Goal: Book appointment/travel/reservation

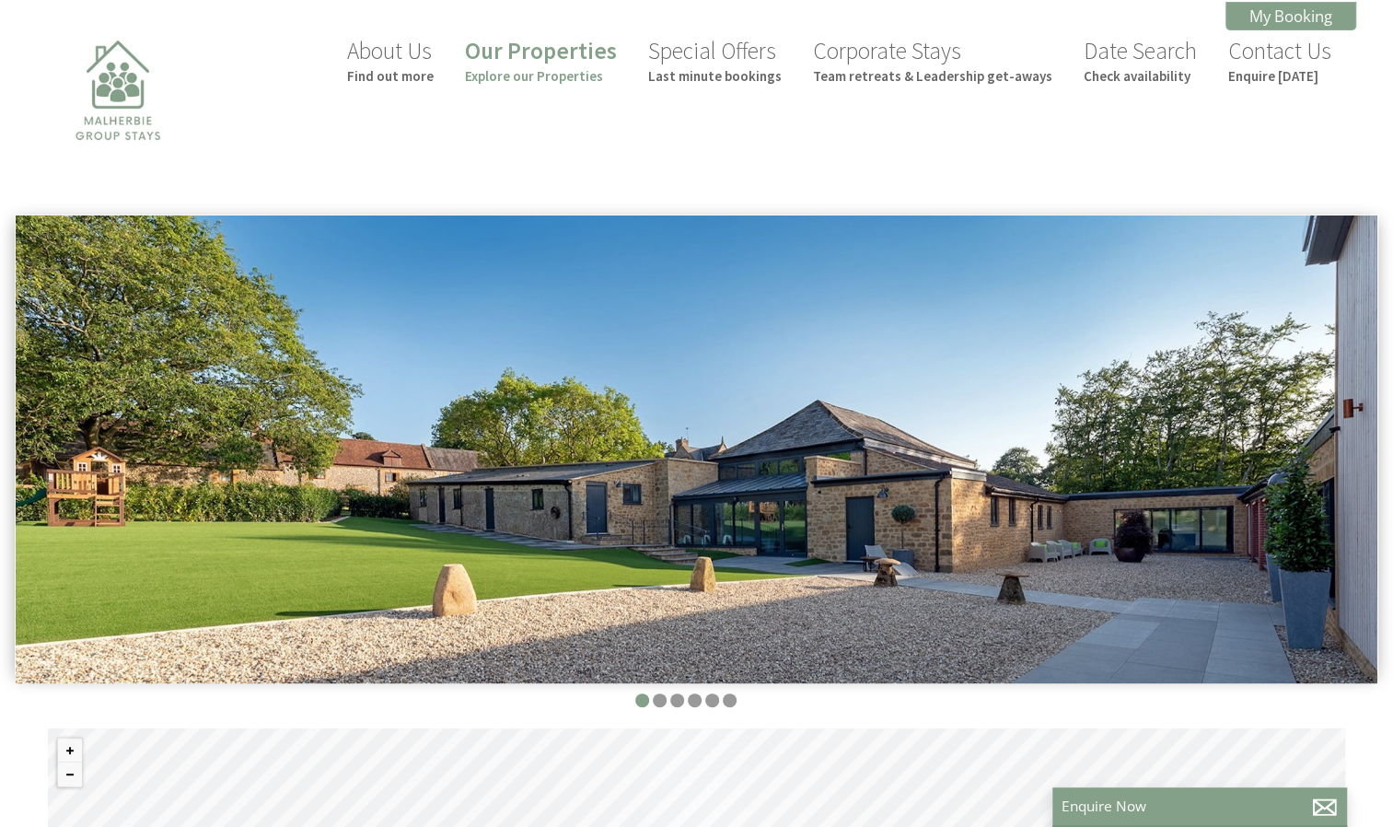
scroll to position [0, 17]
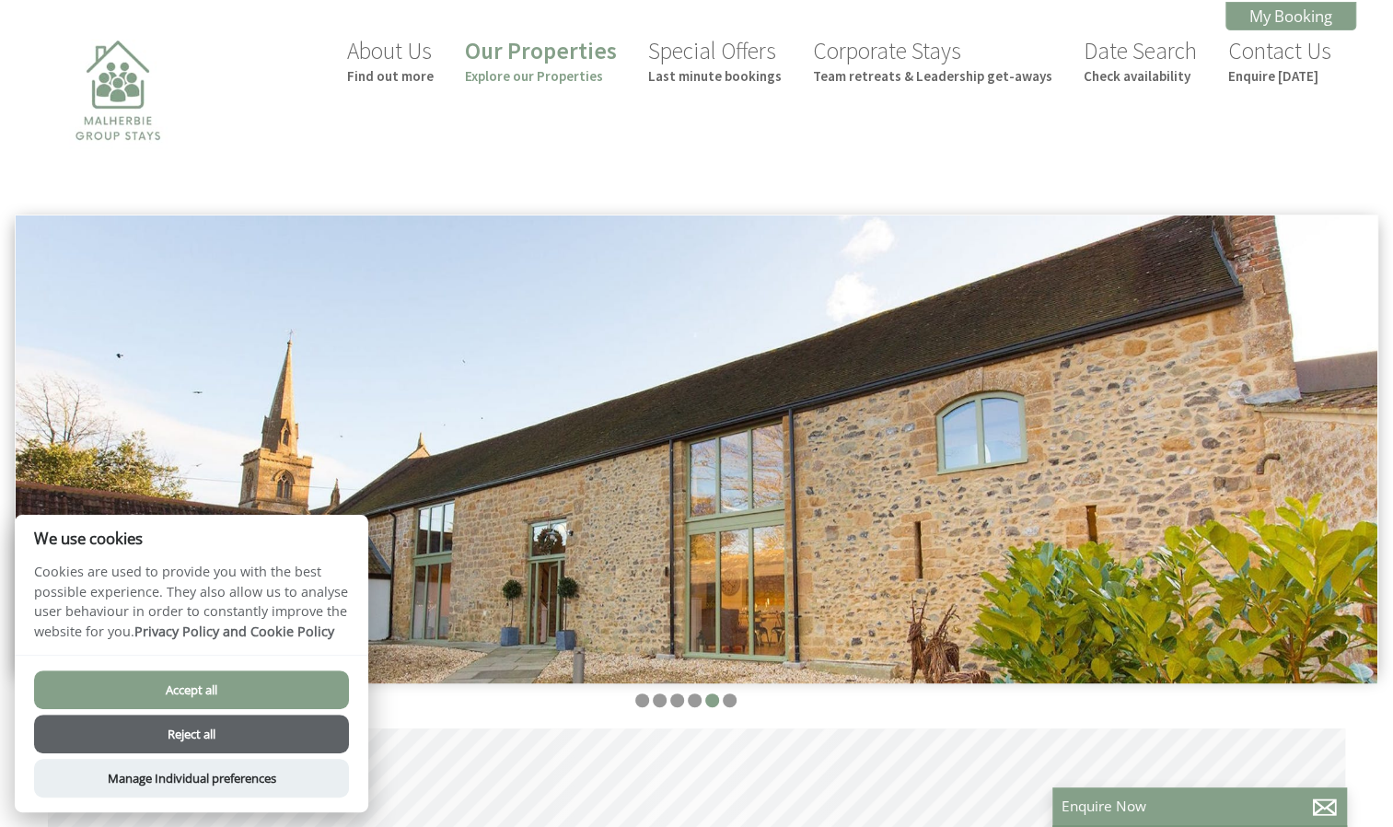
click at [293, 691] on button "Accept all" at bounding box center [191, 689] width 315 height 39
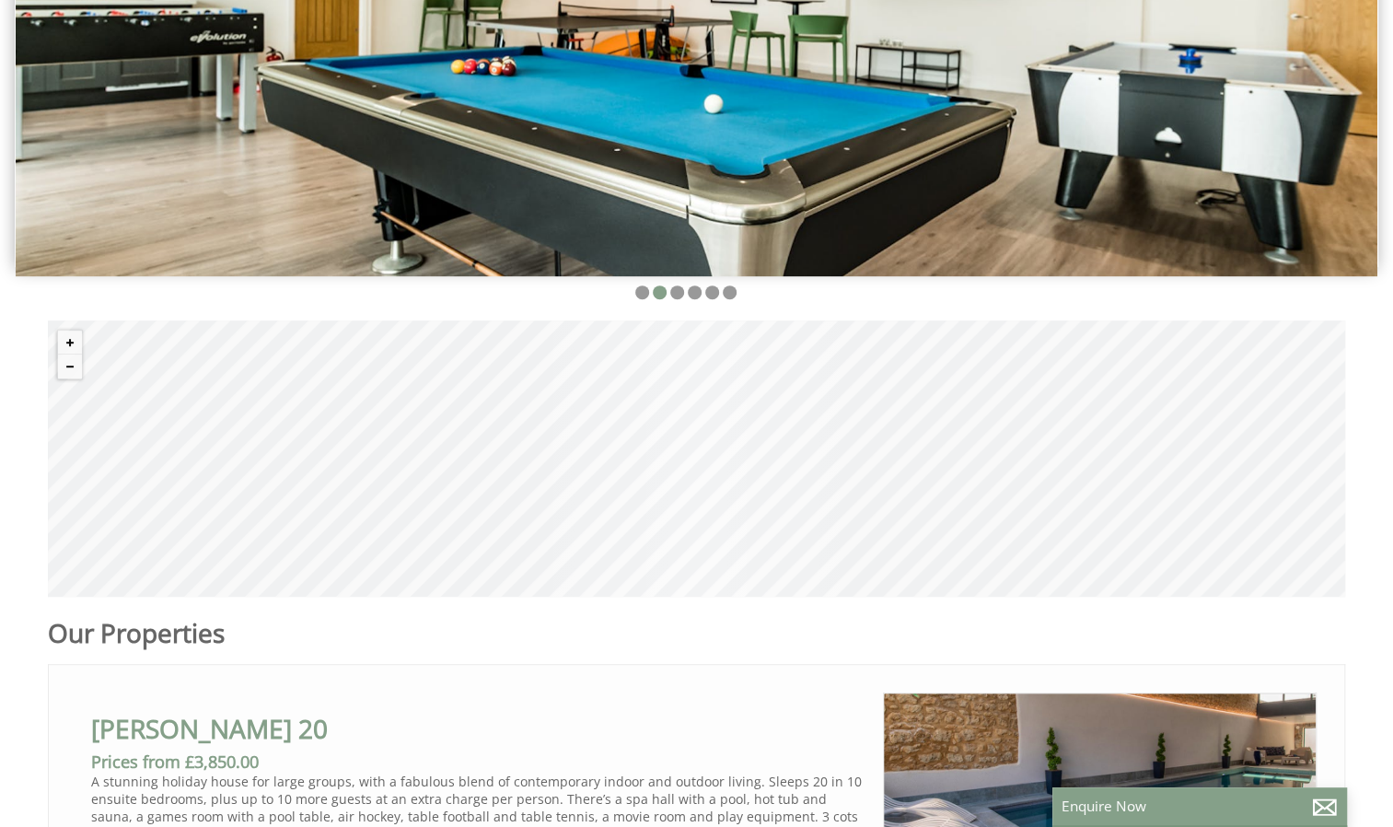
scroll to position [409, 0]
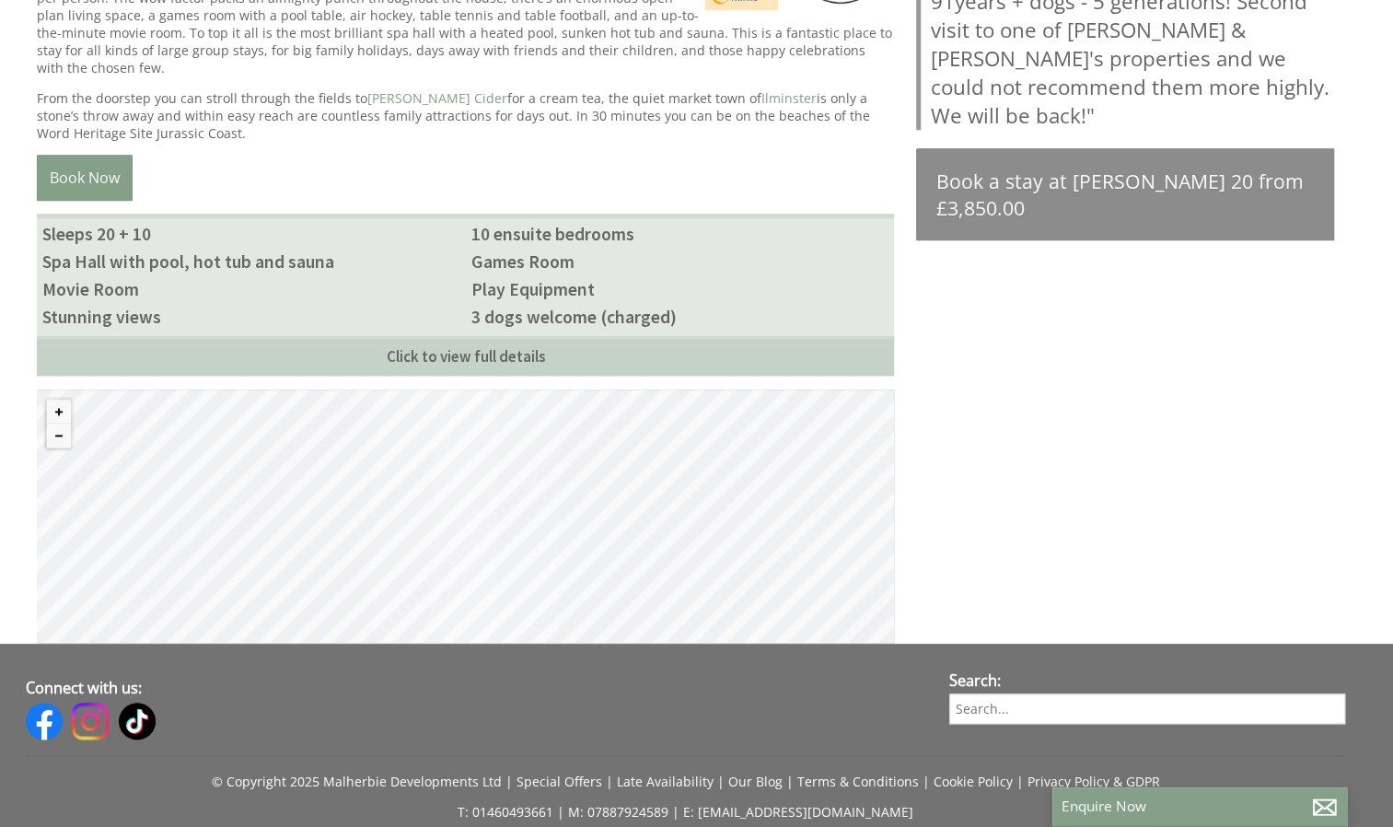
scroll to position [930, 0]
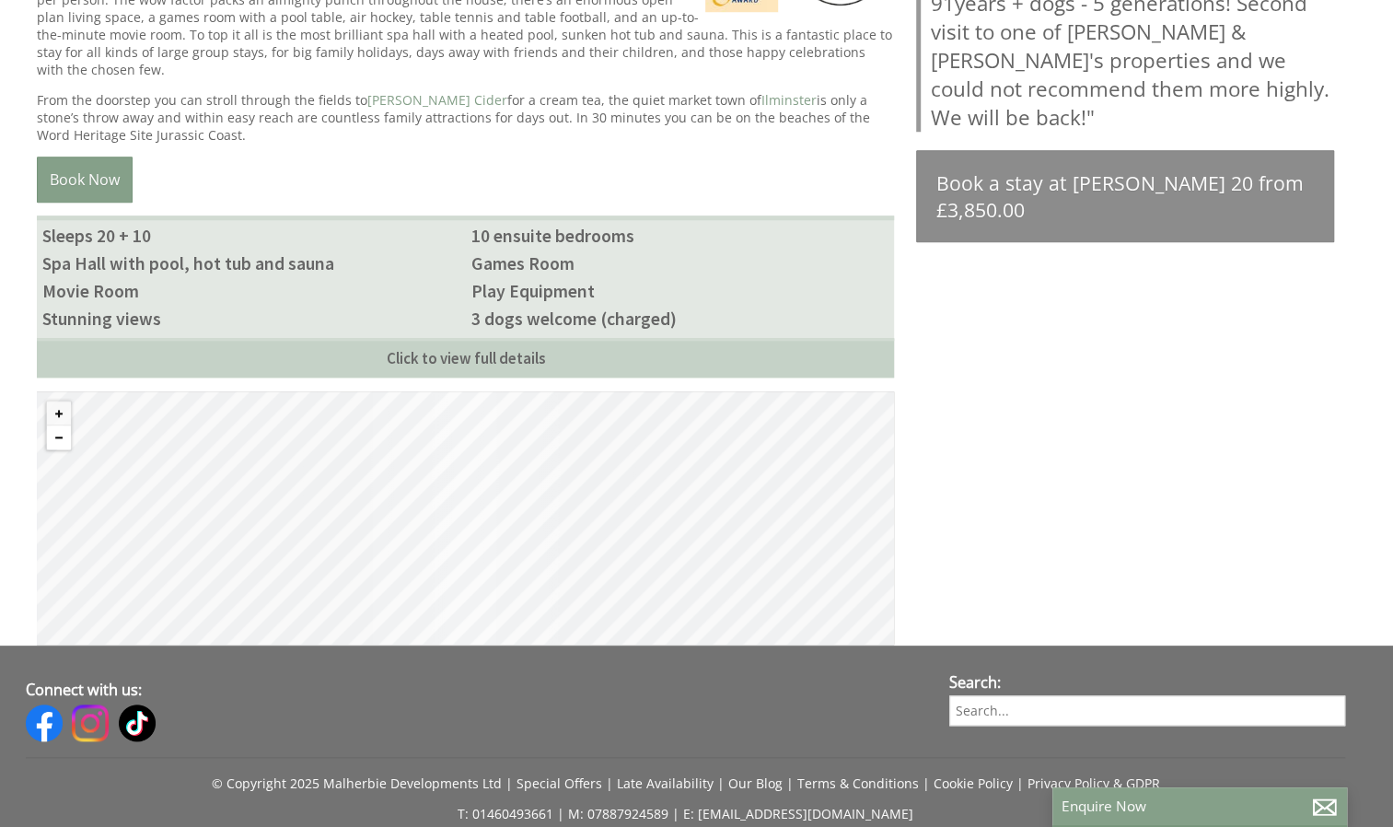
click at [60, 425] on button "Zoom out" at bounding box center [59, 437] width 24 height 24
click at [61, 425] on button "Zoom out" at bounding box center [59, 437] width 24 height 24
click at [62, 425] on button "Zoom out" at bounding box center [59, 437] width 24 height 24
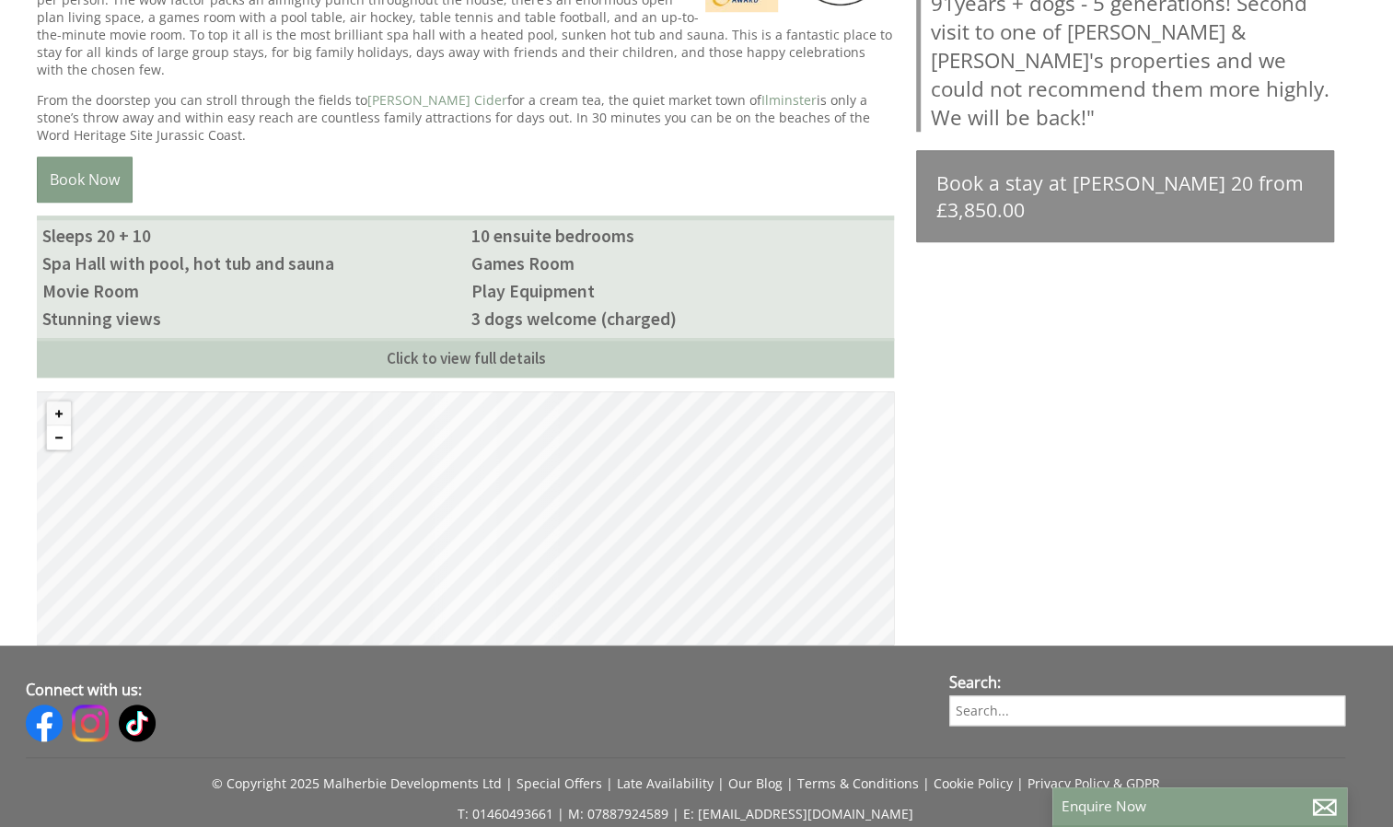
click at [62, 425] on button "Zoom out" at bounding box center [59, 437] width 24 height 24
click at [64, 425] on button "Zoom out" at bounding box center [59, 437] width 24 height 24
drag, startPoint x: 533, startPoint y: 454, endPoint x: 497, endPoint y: 584, distance: 134.7
click at [497, 584] on div "© MapTiler © OpenStreetMap contributors" at bounding box center [465, 517] width 857 height 253
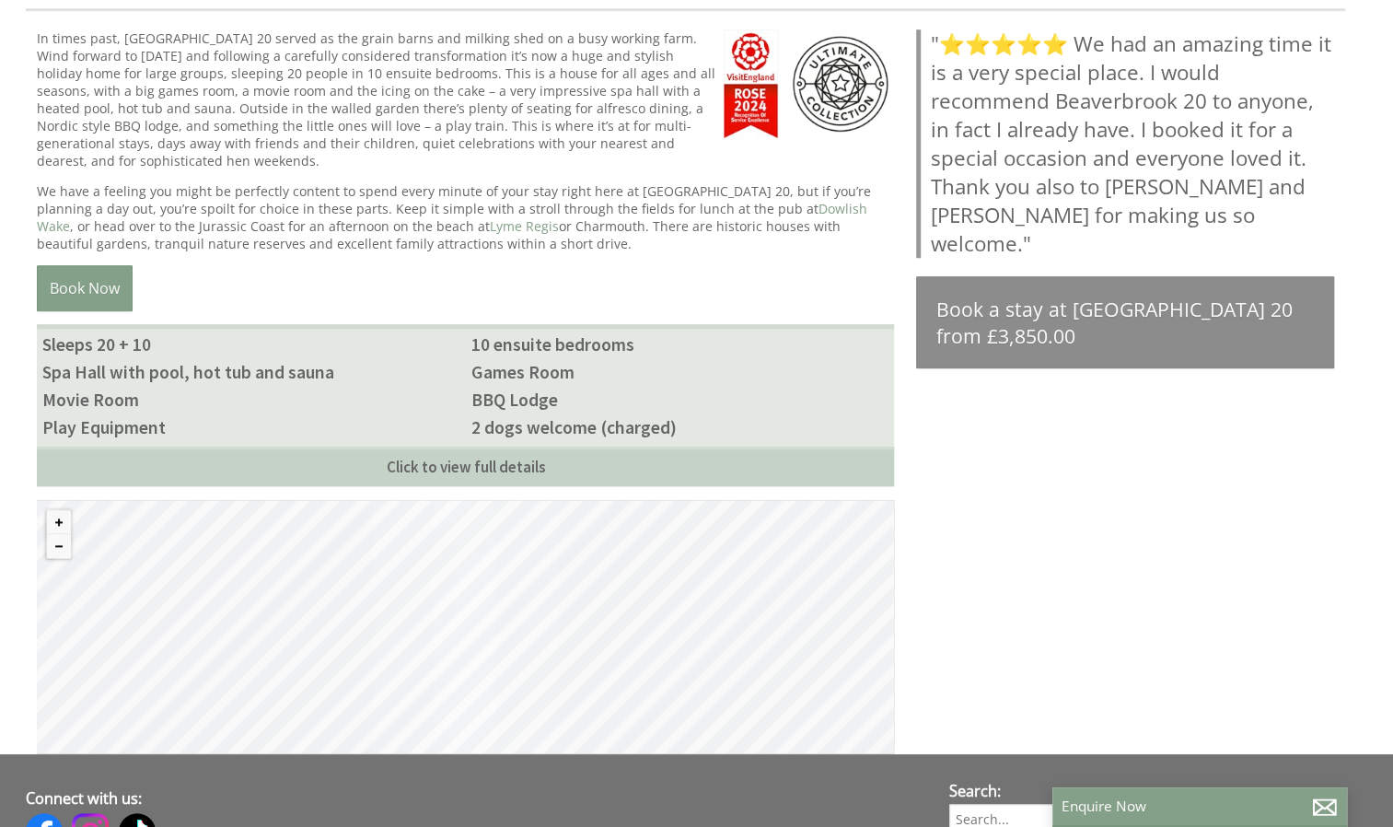
scroll to position [824, 0]
